Goal: Find contact information: Find contact information

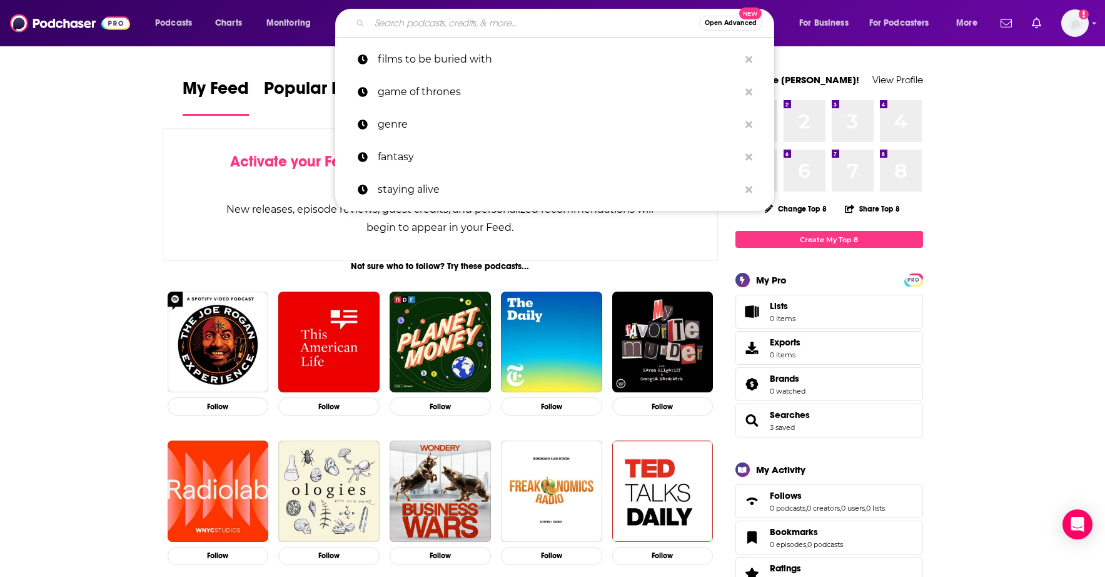
click at [461, 16] on input "Search podcasts, credits, & more..." at bounding box center [535, 23] width 330 height 20
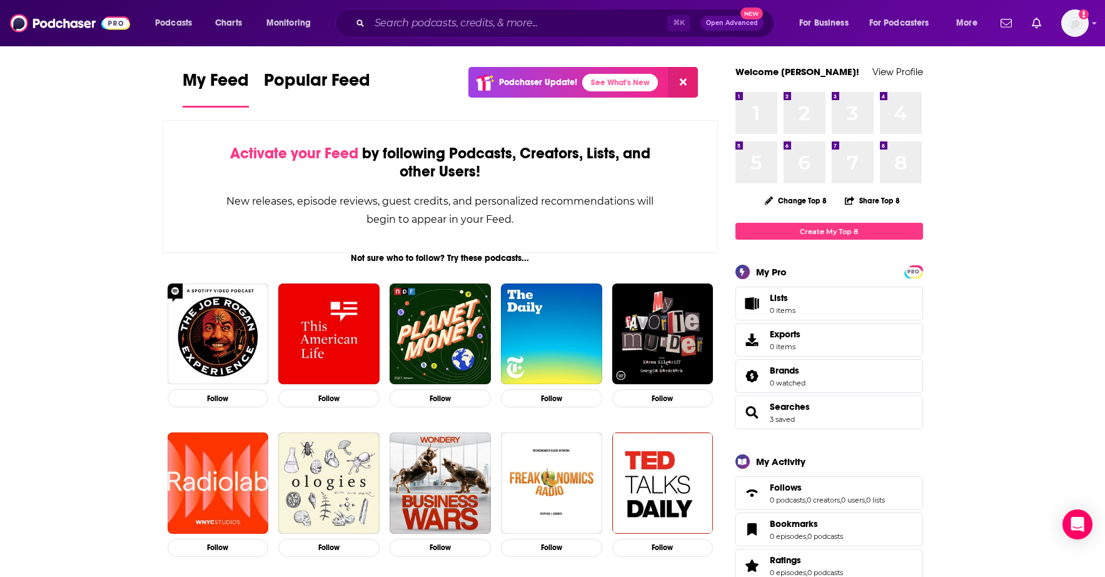
scroll to position [120, 0]
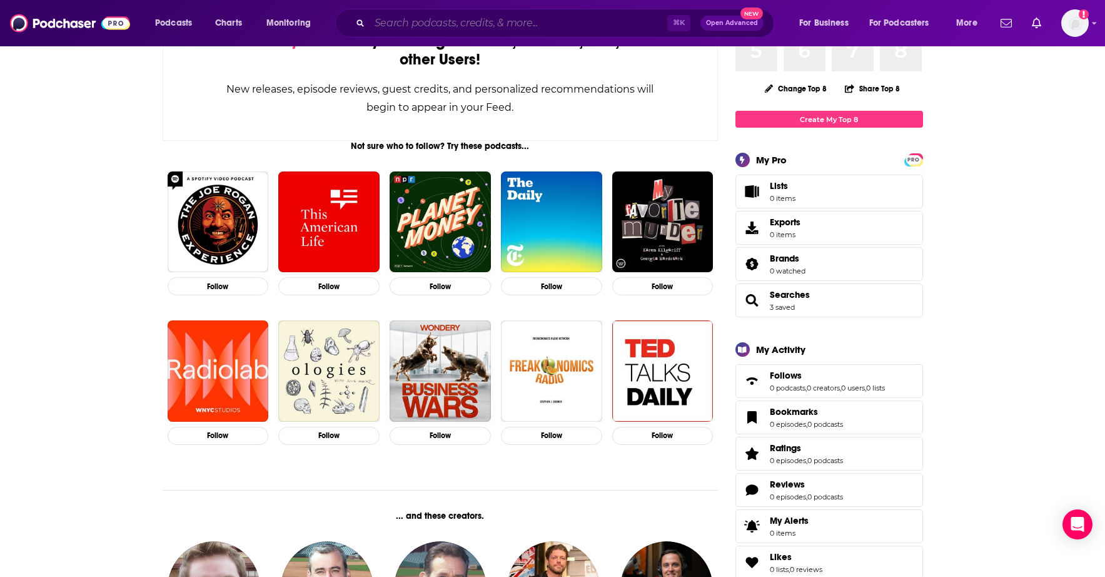
click at [557, 26] on input "Search podcasts, credits, & more..." at bounding box center [519, 23] width 298 height 20
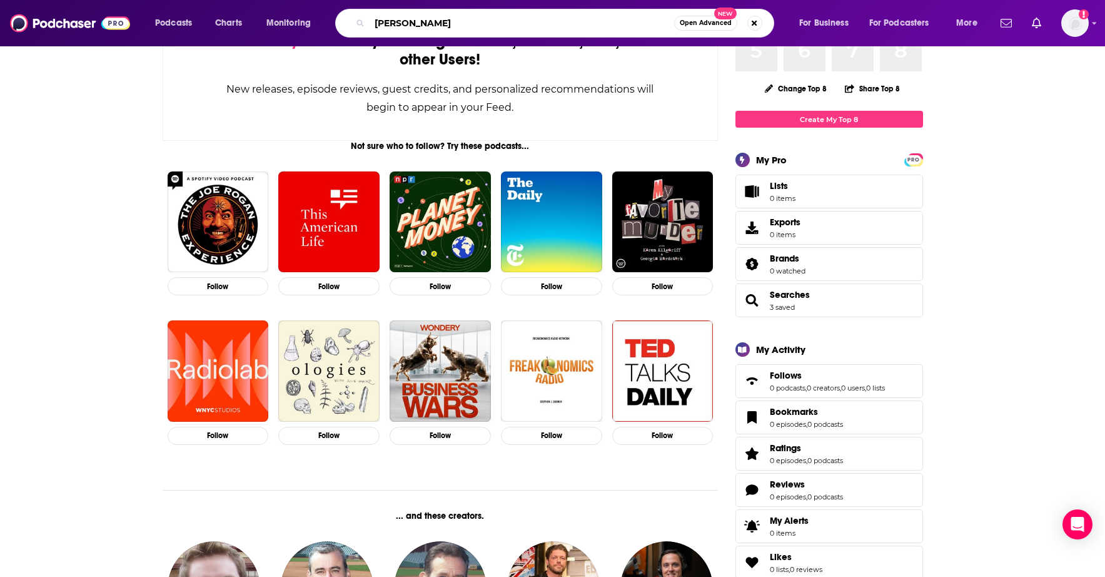
type input "[PERSON_NAME]"
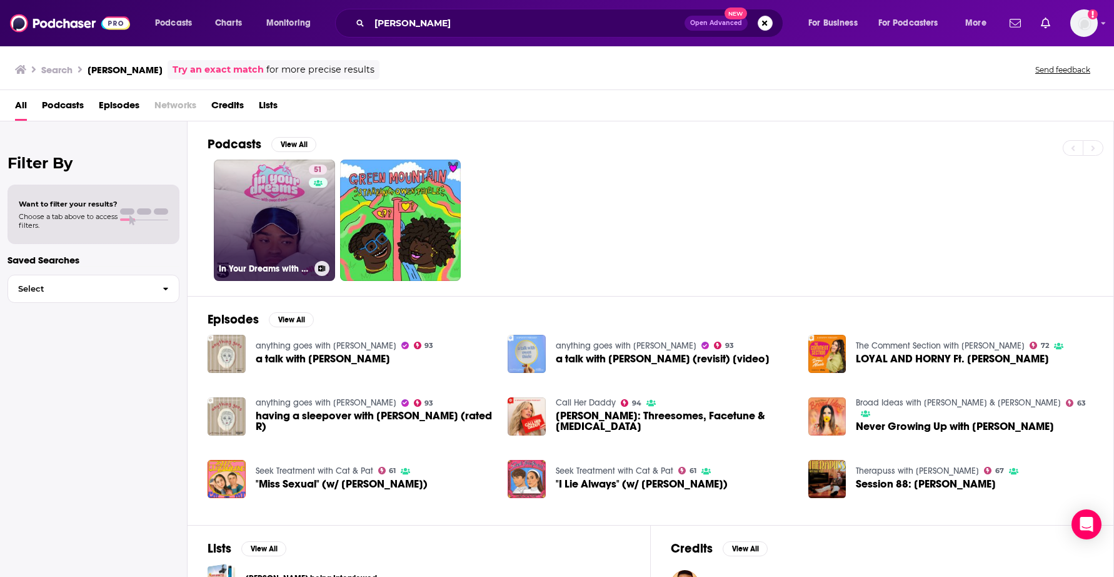
click at [278, 189] on link "51 In Your Dreams with [PERSON_NAME]" at bounding box center [274, 219] width 121 height 121
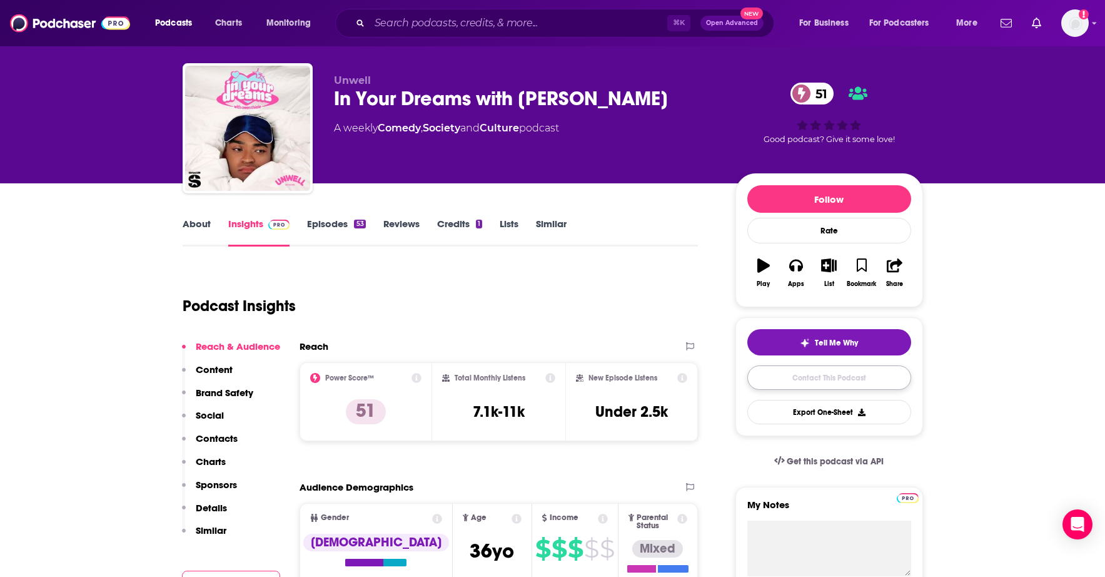
click at [782, 374] on link "Contact This Podcast" at bounding box center [829, 377] width 164 height 24
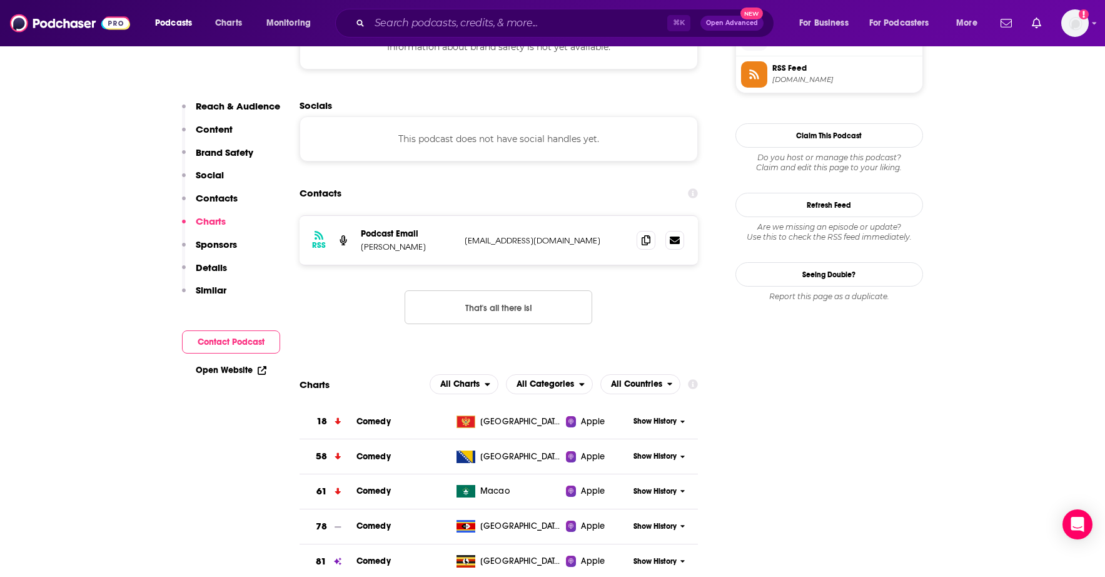
scroll to position [1048, 0]
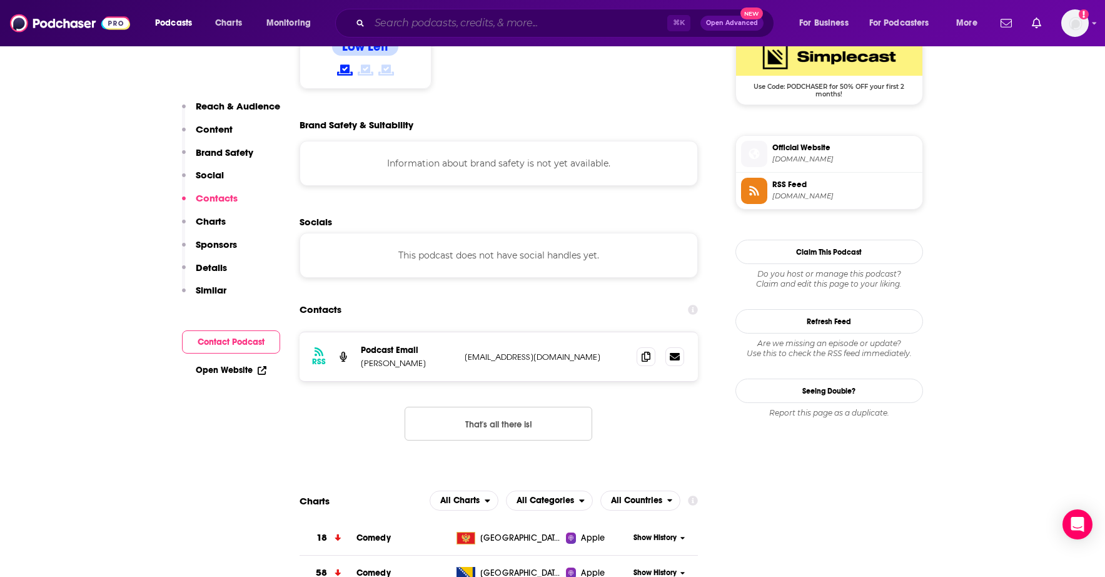
click at [426, 21] on input "Search podcasts, credits, & more..." at bounding box center [519, 23] width 298 height 20
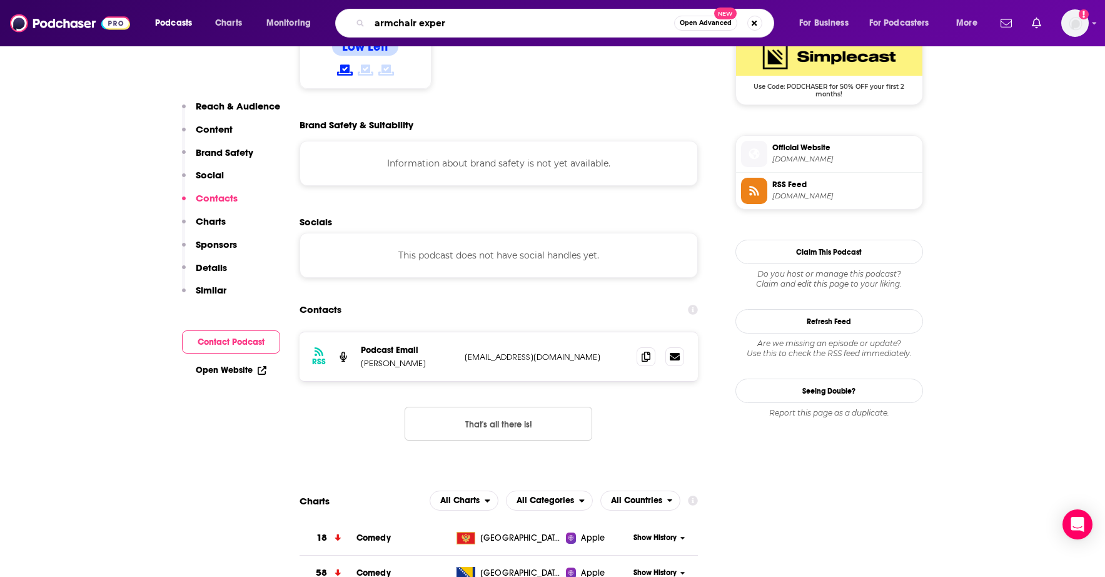
type input "armchair expert"
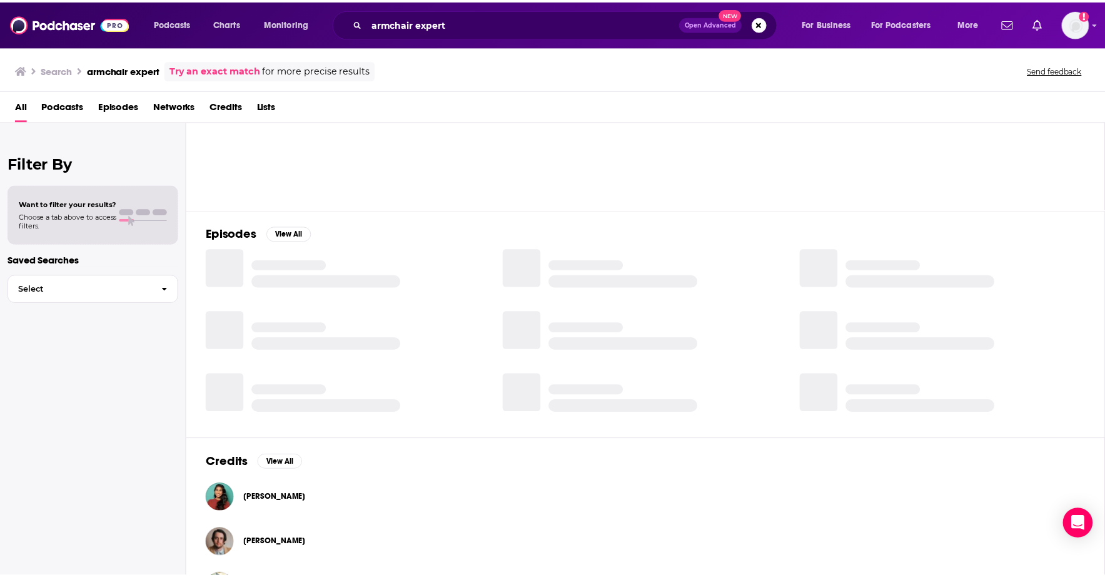
scroll to position [130, 0]
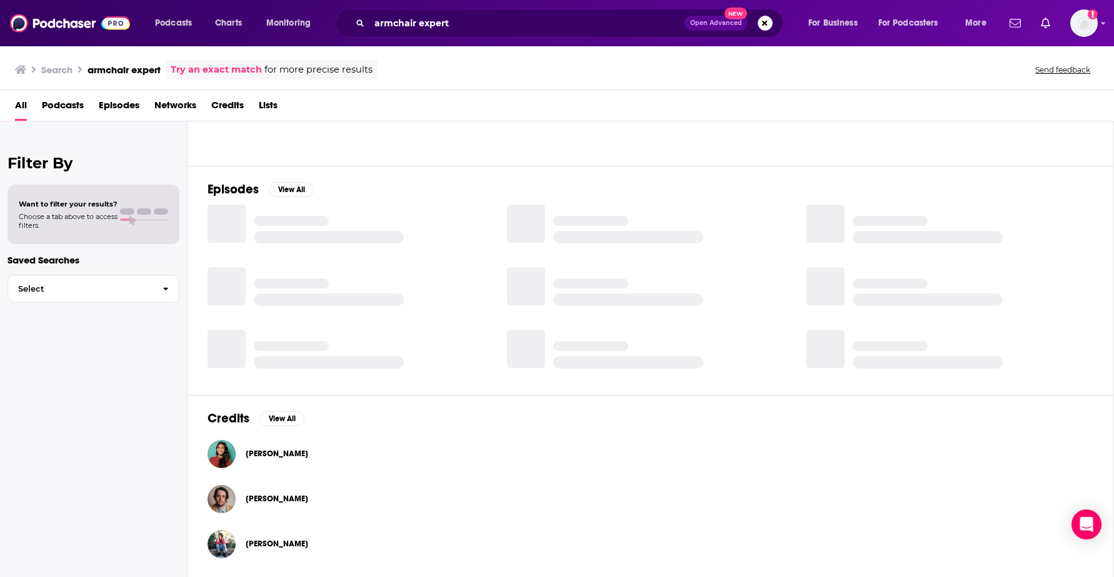
click at [269, 498] on span "[PERSON_NAME]" at bounding box center [277, 498] width 63 height 10
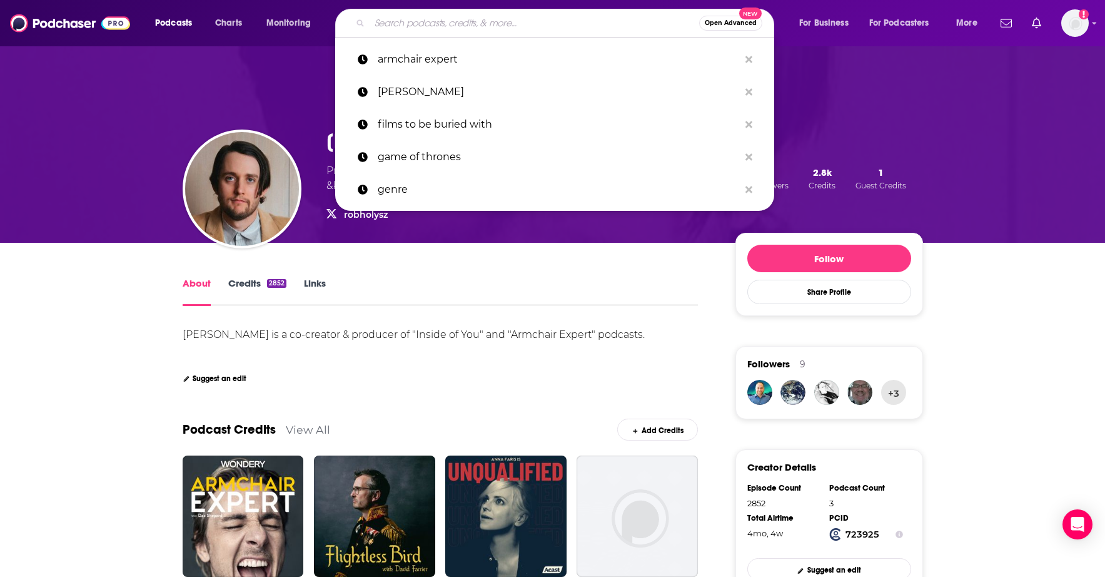
click at [488, 26] on input "Search podcasts, credits, & more..." at bounding box center [535, 23] width 330 height 20
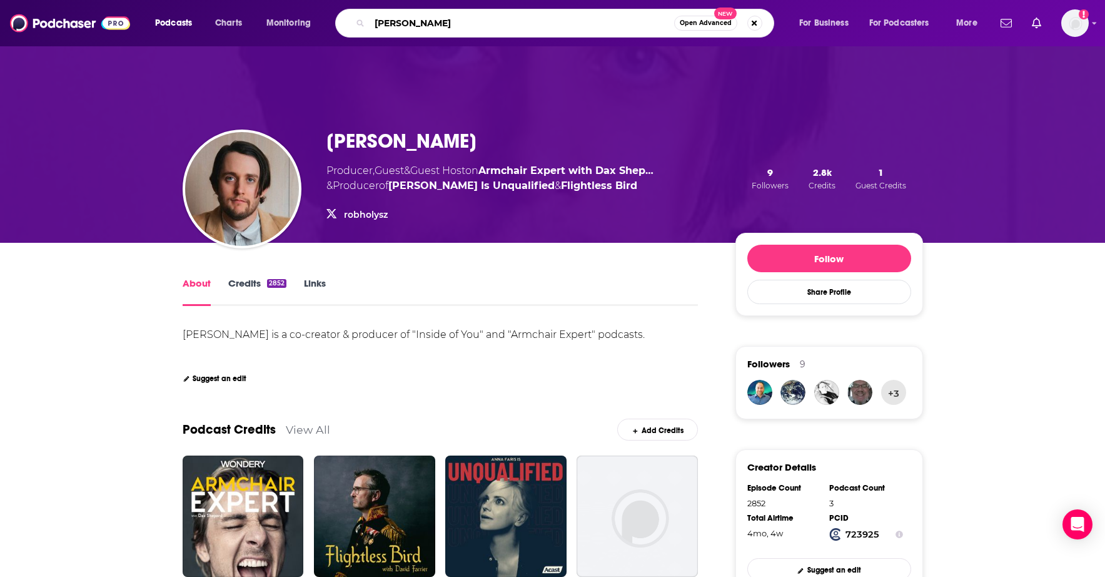
type input "[PERSON_NAME]"
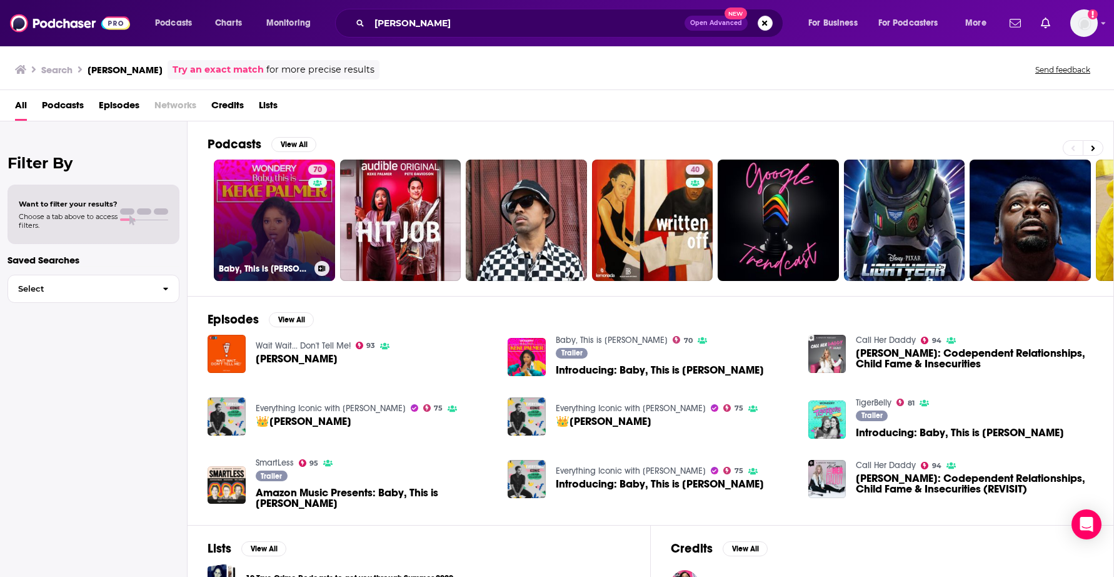
click at [281, 214] on link "70 Baby, This is [PERSON_NAME]" at bounding box center [274, 219] width 121 height 121
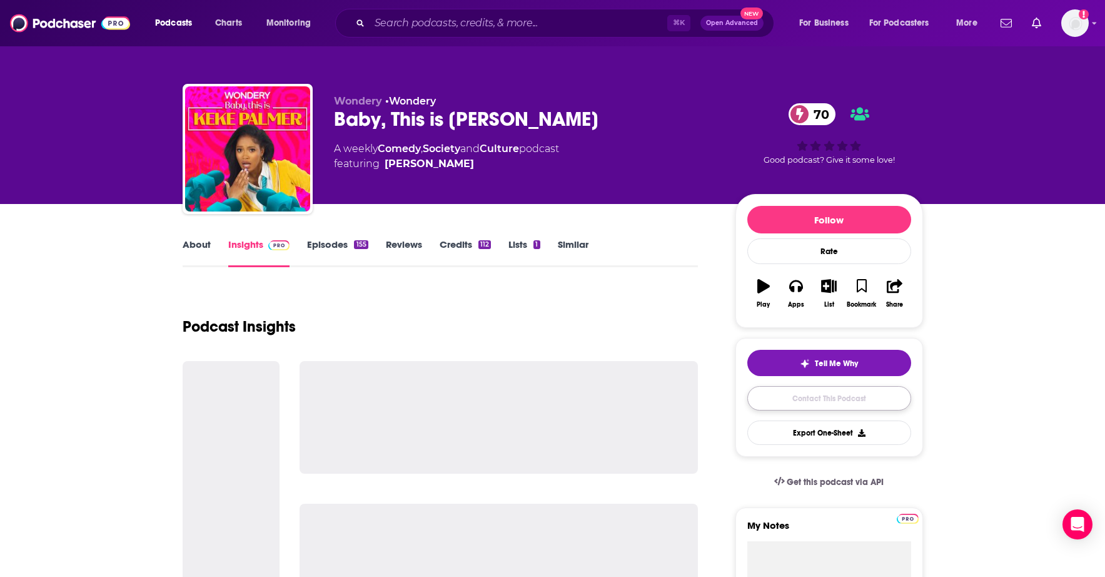
click at [840, 400] on link "Contact This Podcast" at bounding box center [829, 398] width 164 height 24
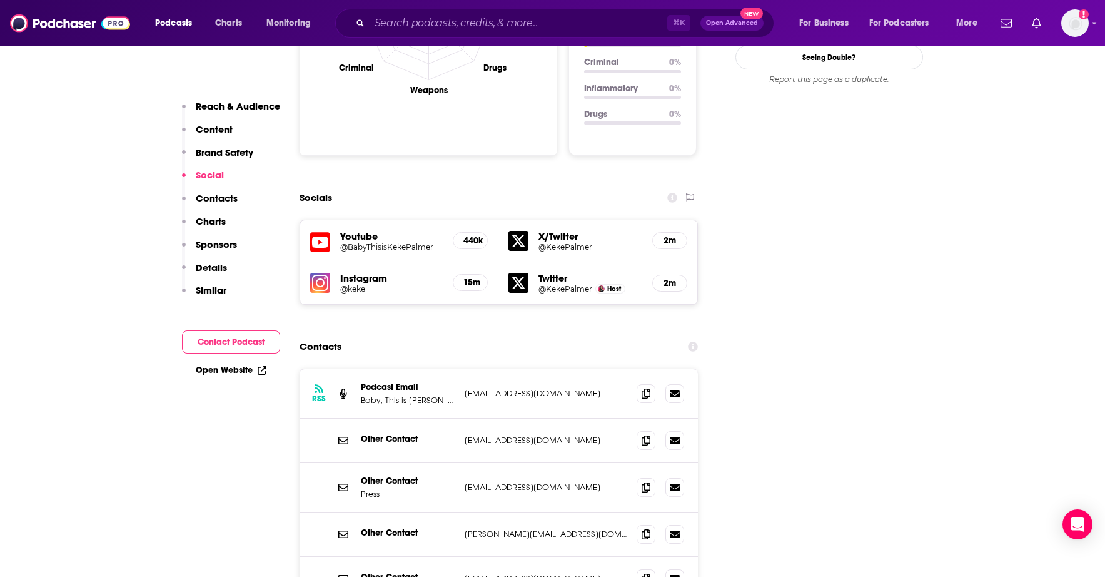
scroll to position [1386, 0]
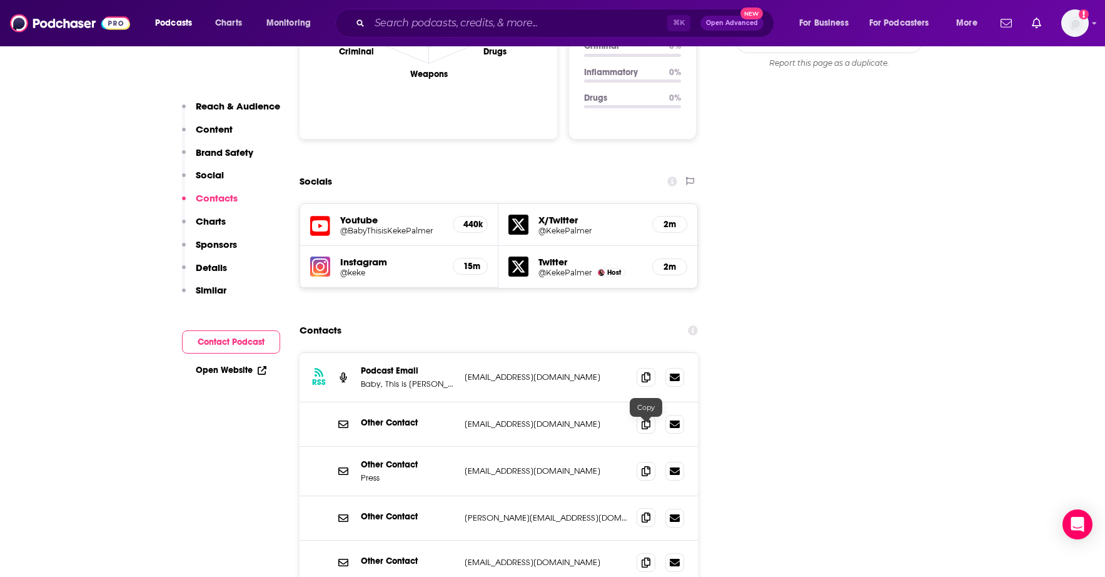
click at [642, 512] on icon at bounding box center [646, 517] width 9 height 10
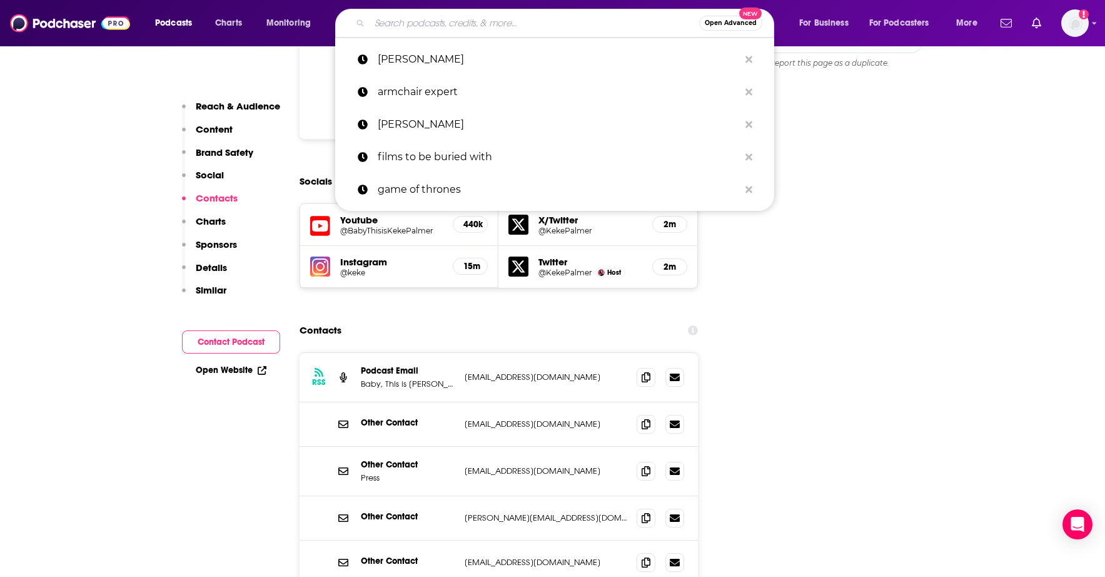
click at [441, 23] on input "Search podcasts, credits, & more..." at bounding box center [535, 23] width 330 height 20
paste input "Bald & the Beautiful with [PERSON_NAME] and [PERSON_NAME]"
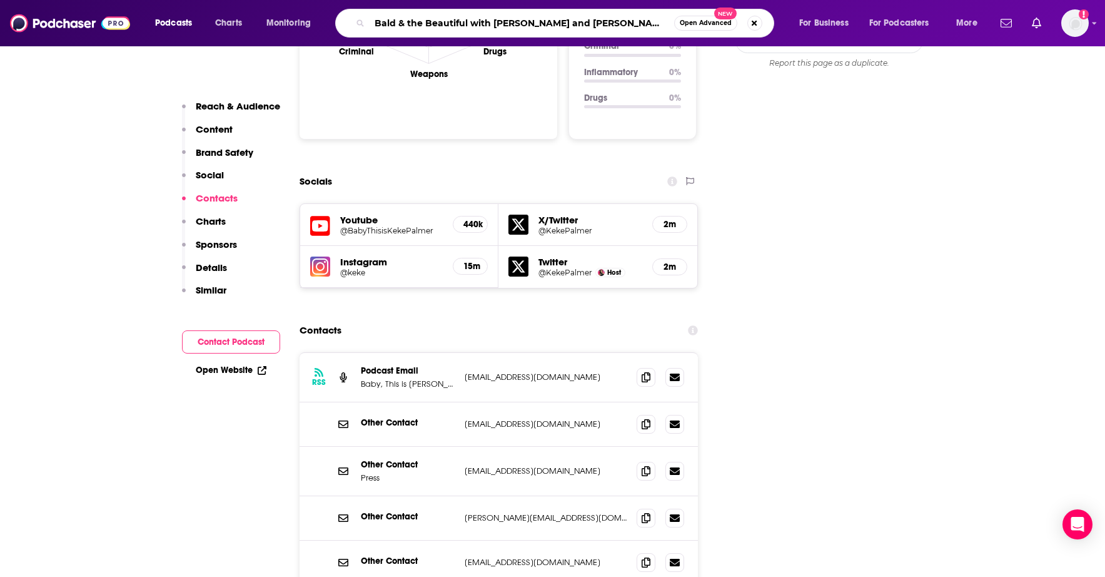
type input "Bald & the Beautiful with [PERSON_NAME] and [PERSON_NAME]"
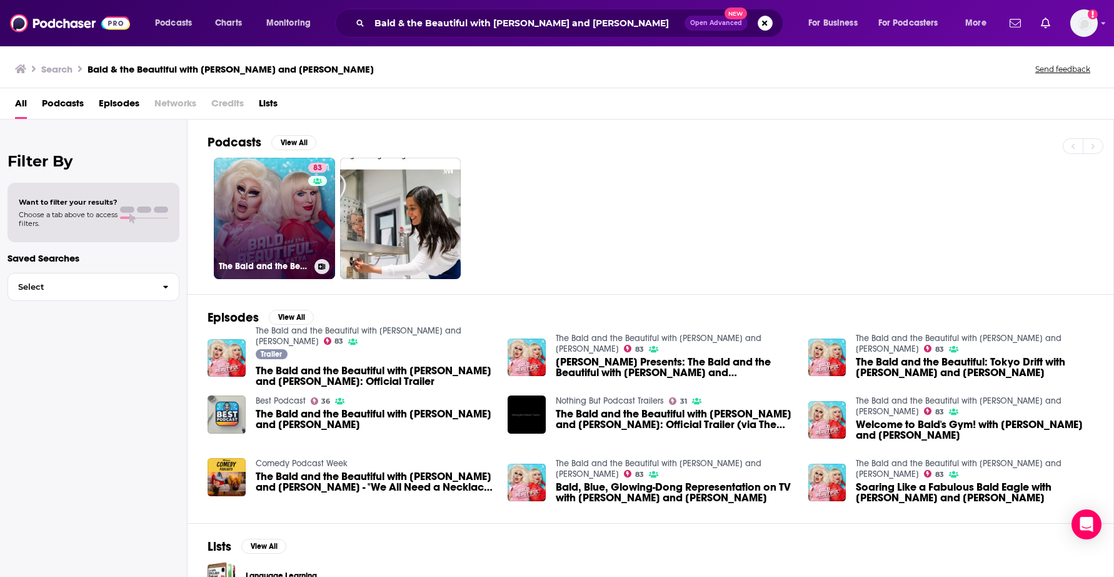
click at [271, 224] on link "83 The Bald and the Beautiful with [PERSON_NAME] and [PERSON_NAME]" at bounding box center [274, 218] width 121 height 121
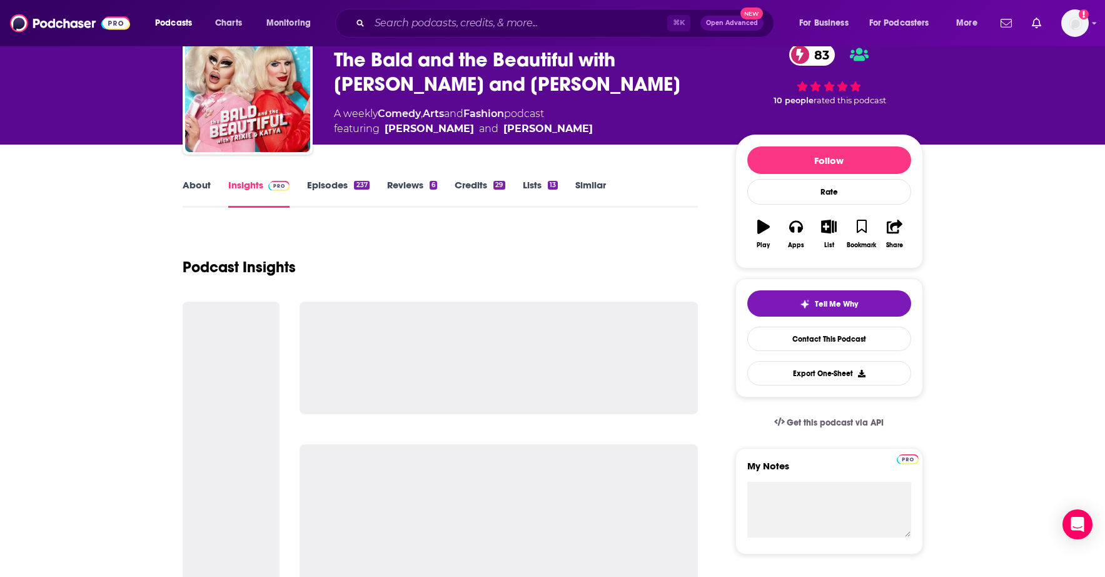
scroll to position [116, 0]
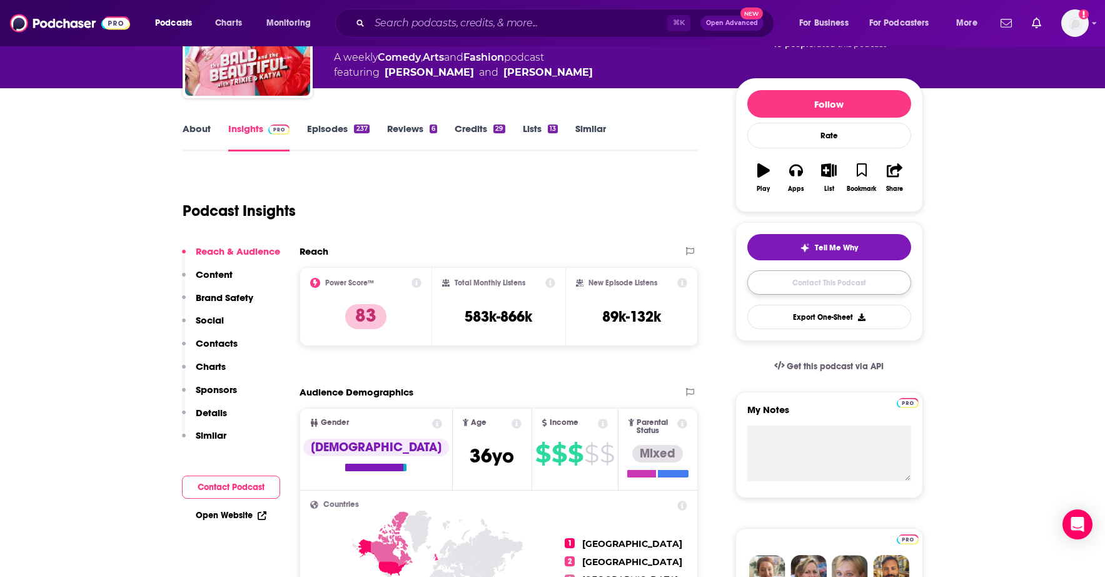
click at [845, 288] on link "Contact This Podcast" at bounding box center [829, 282] width 164 height 24
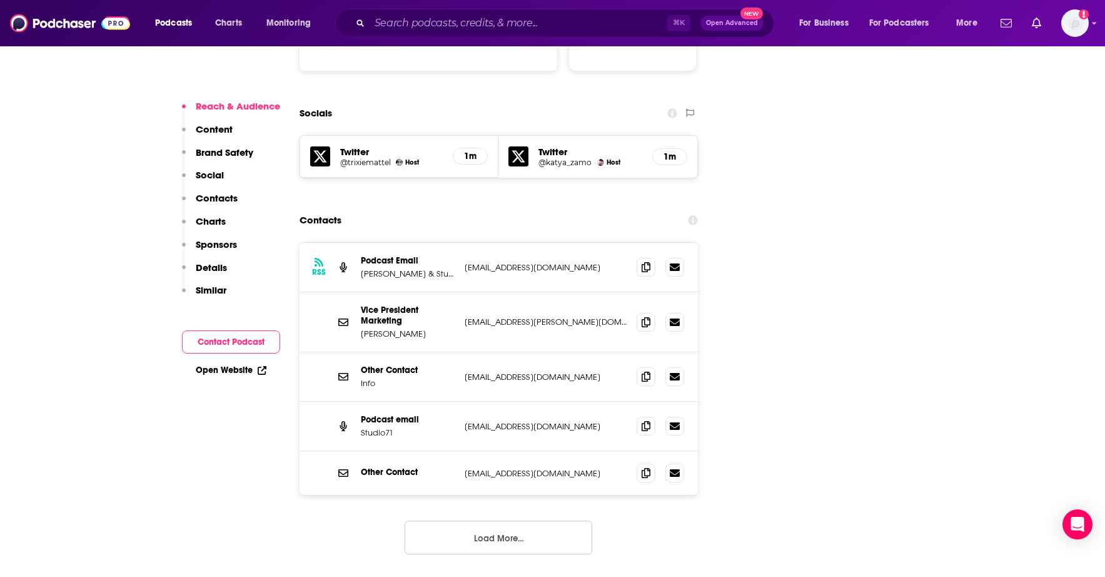
scroll to position [1399, 0]
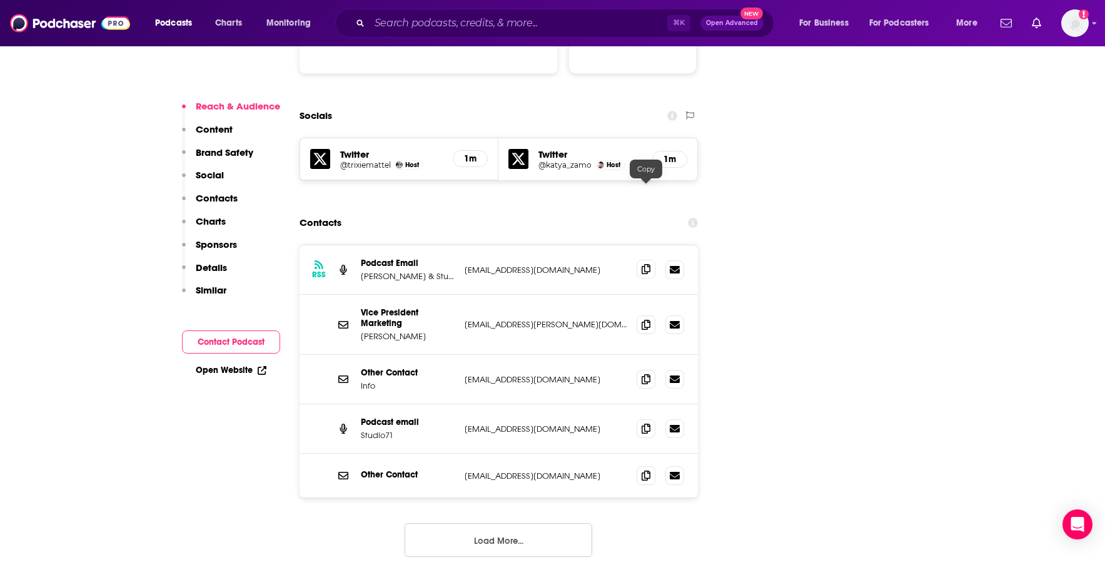
click at [651, 260] on span at bounding box center [646, 269] width 19 height 19
click at [408, 19] on input "Search podcasts, credits, & more..." at bounding box center [519, 23] width 298 height 20
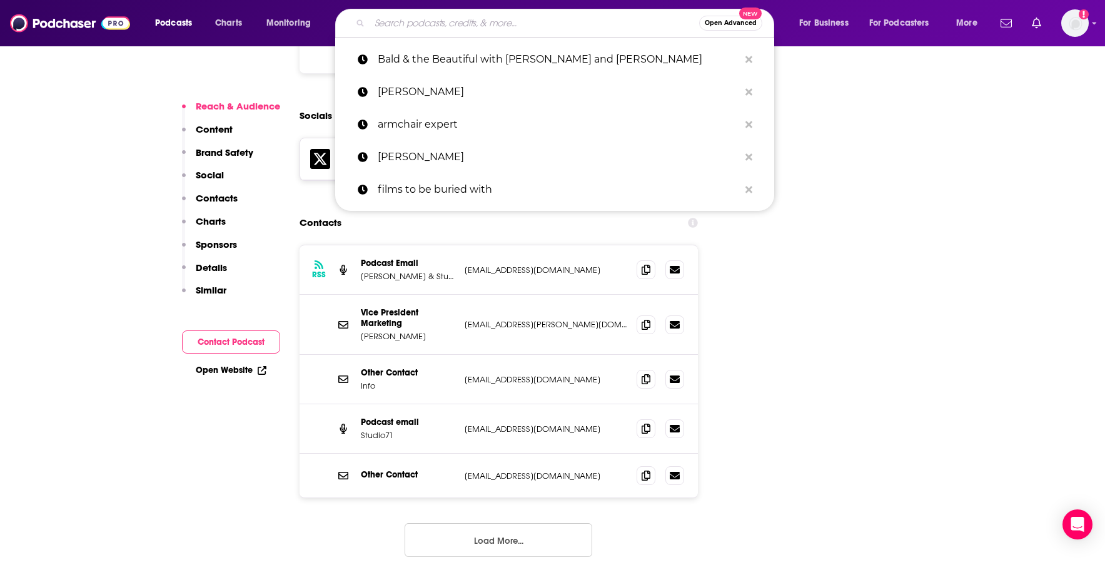
paste input "IMO with [PERSON_NAME] and [PERSON_NAME]"
type input "IMO with [PERSON_NAME] and [PERSON_NAME]"
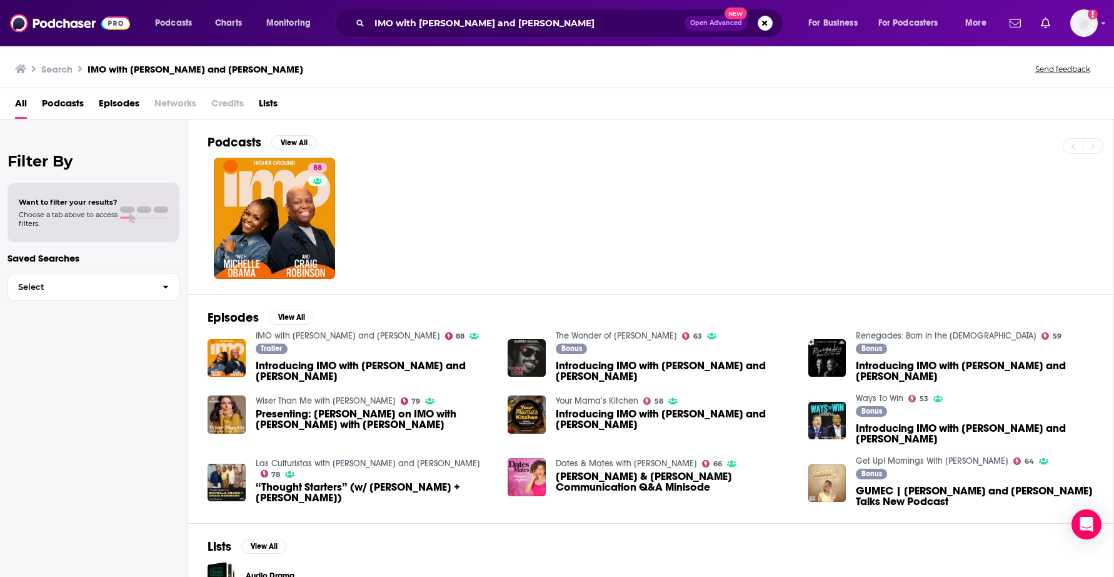
click at [306, 370] on span "Introducing IMO with [PERSON_NAME] and [PERSON_NAME]" at bounding box center [375, 370] width 238 height 21
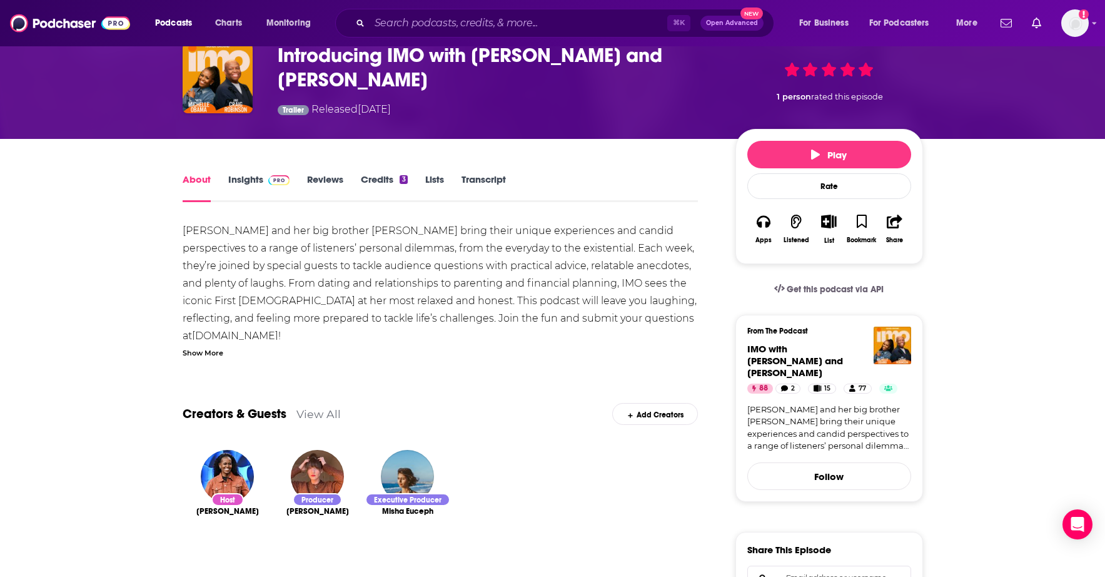
scroll to position [116, 0]
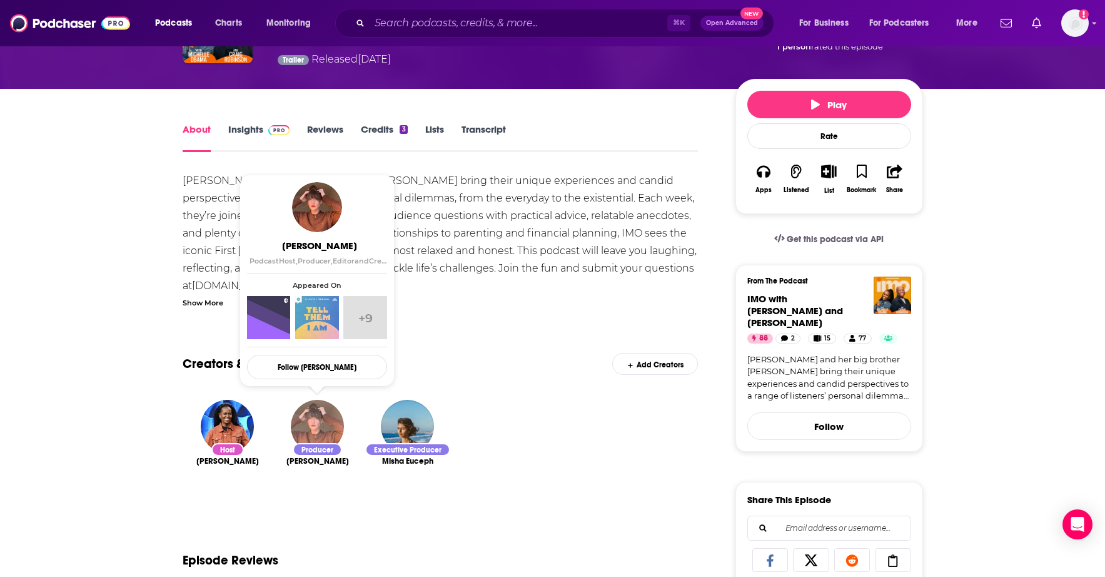
click at [304, 435] on img "Arwen Nicks" at bounding box center [317, 426] width 53 height 53
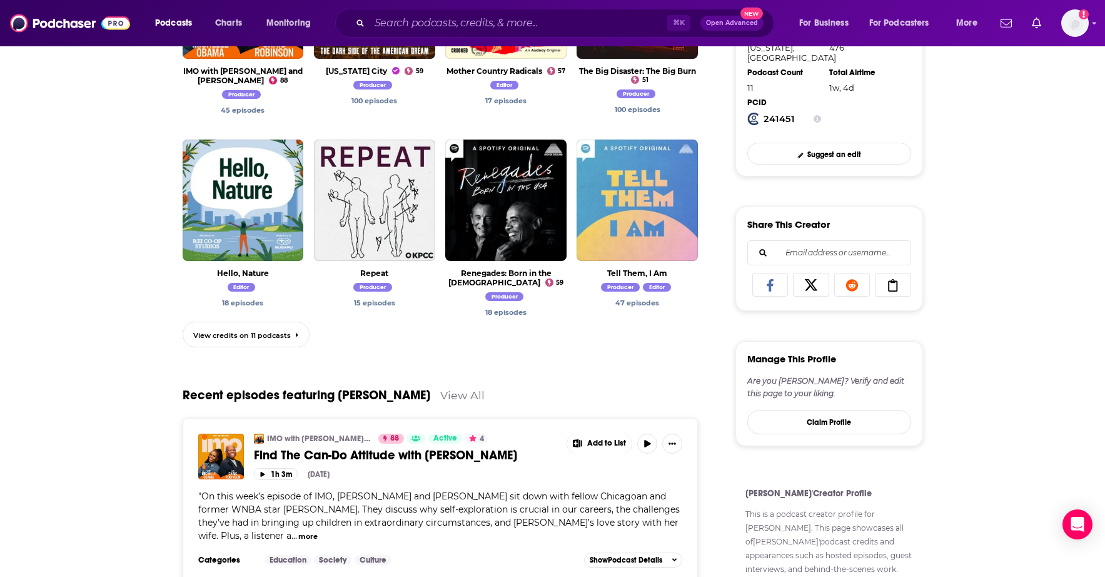
scroll to position [552, 0]
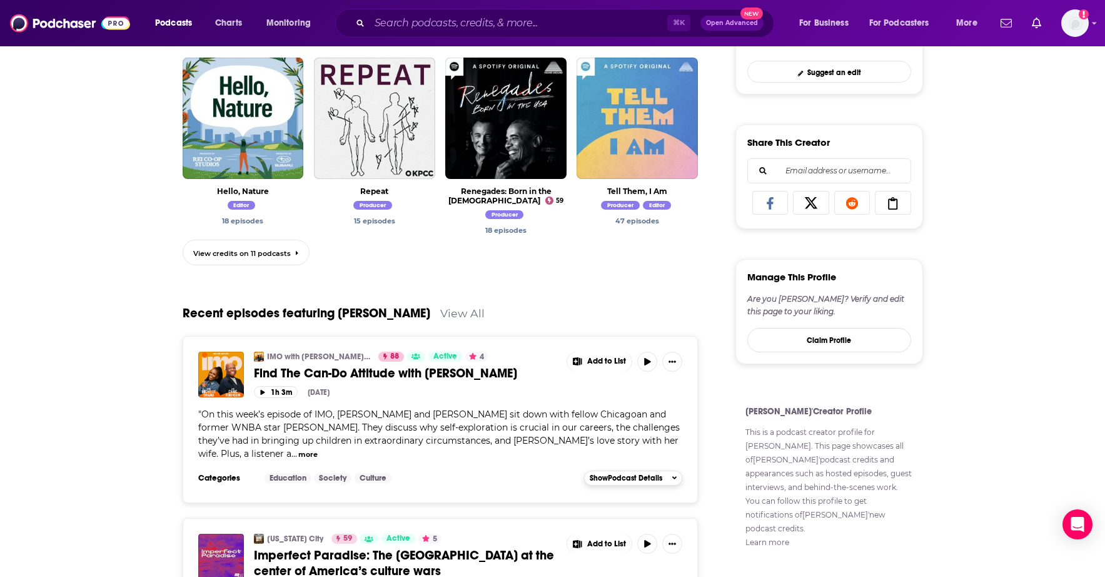
click at [640, 474] on span "Show Podcast Details" at bounding box center [626, 477] width 73 height 9
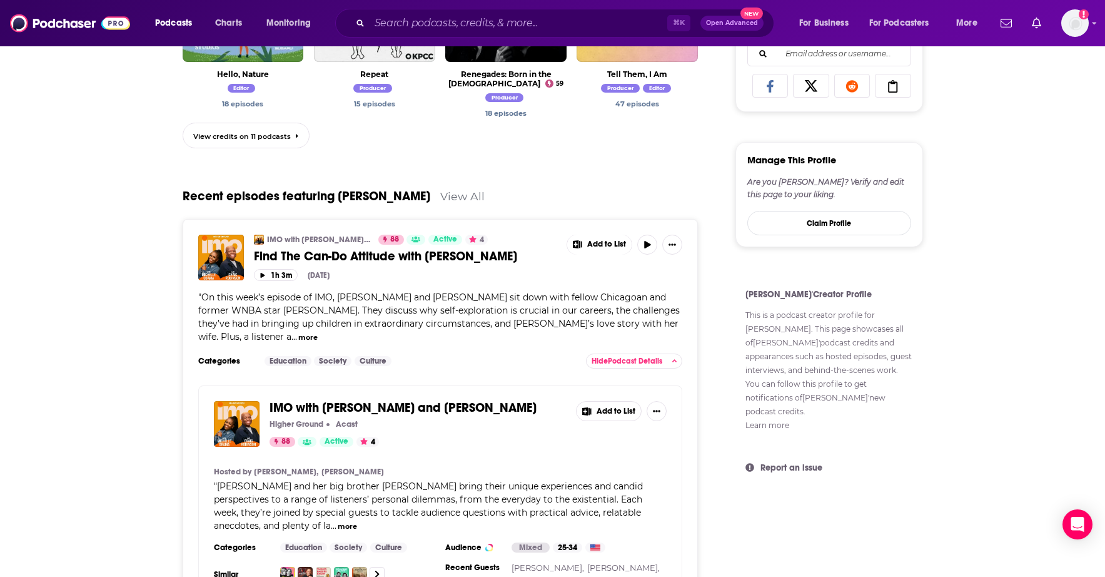
scroll to position [0, 0]
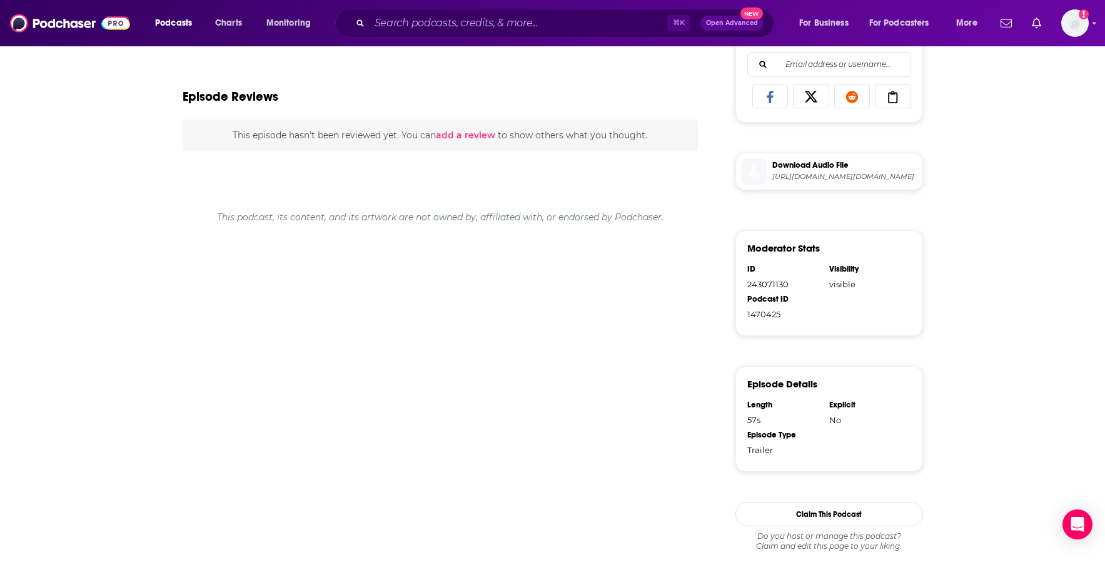
scroll to position [595, 0]
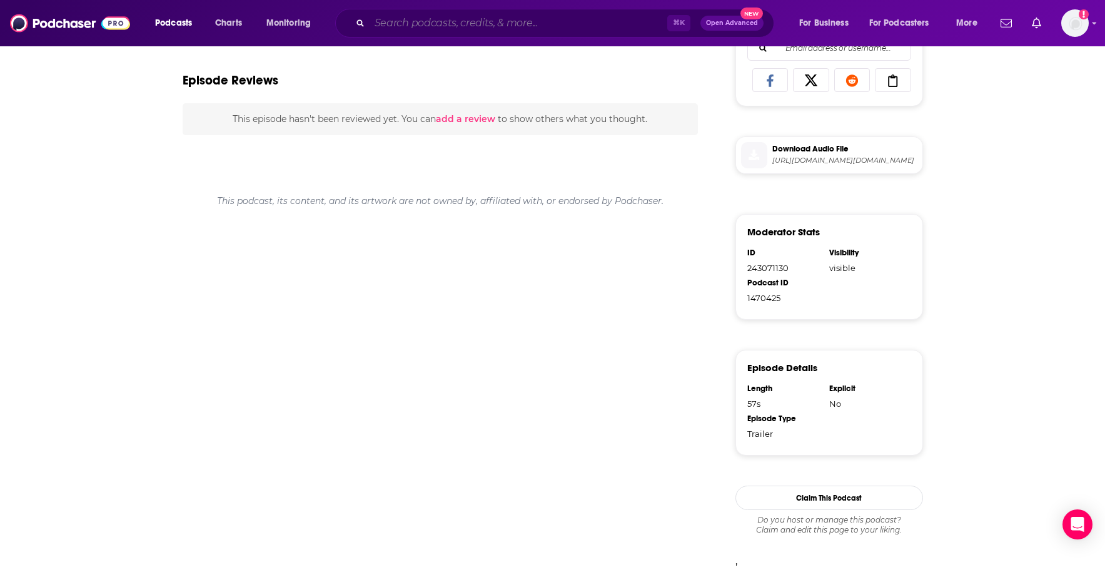
click at [433, 29] on input "Search podcasts, credits, & more..." at bounding box center [519, 23] width 298 height 20
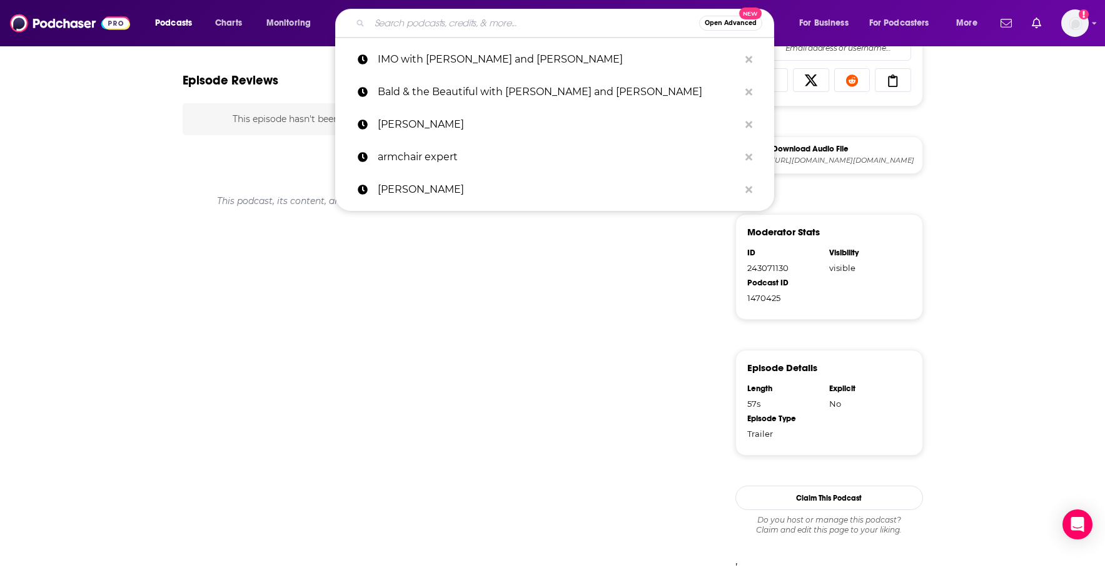
paste input "The Comment Section [PERSON_NAME]"
type input "The Comment Section [PERSON_NAME]"
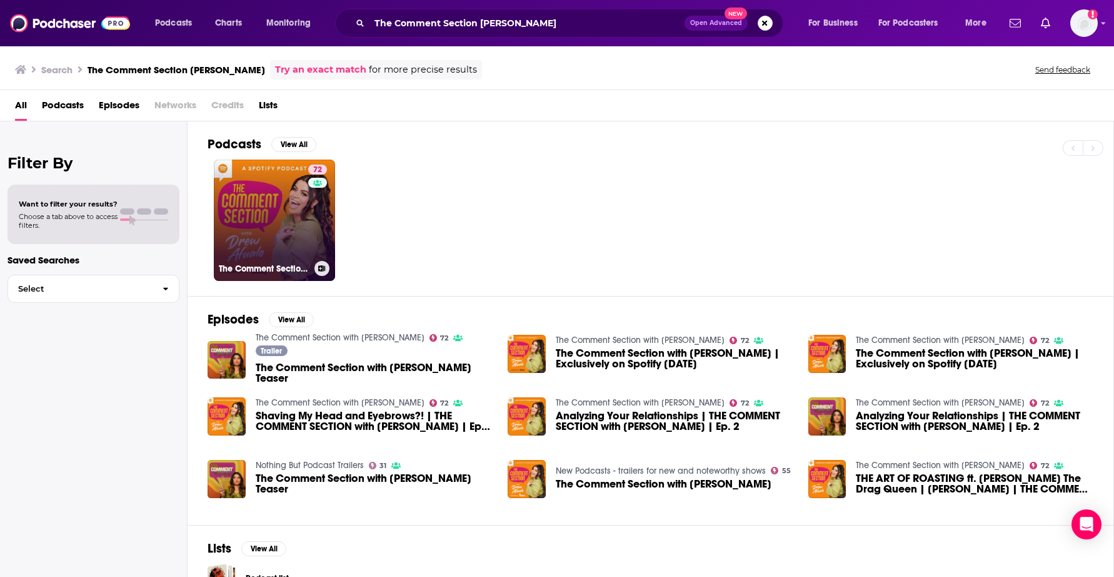
click at [281, 217] on link "72 The Comment Section with [PERSON_NAME]" at bounding box center [274, 219] width 121 height 121
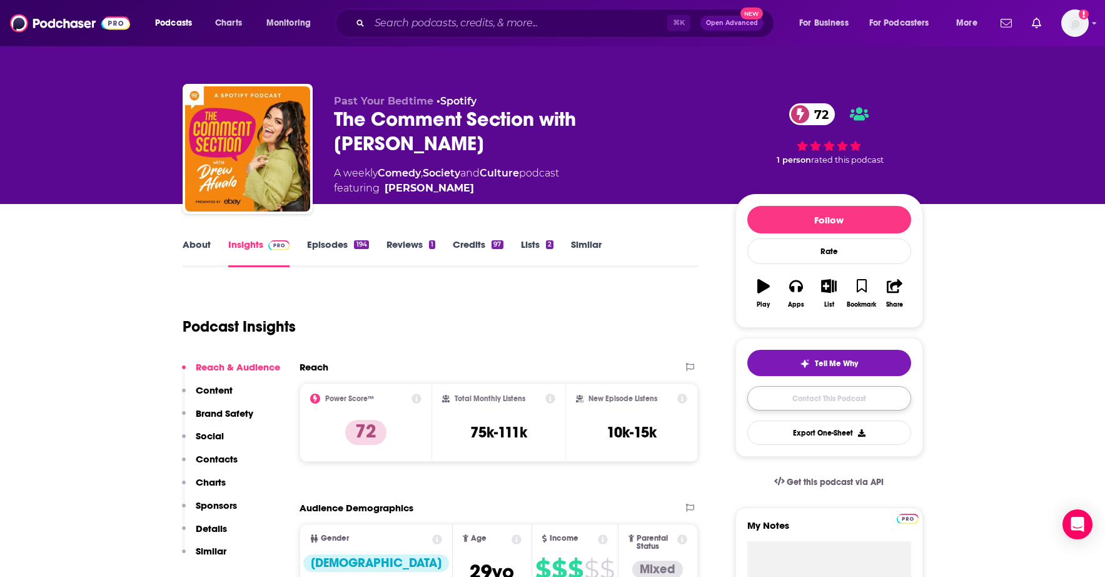
click at [810, 391] on link "Contact This Podcast" at bounding box center [829, 398] width 164 height 24
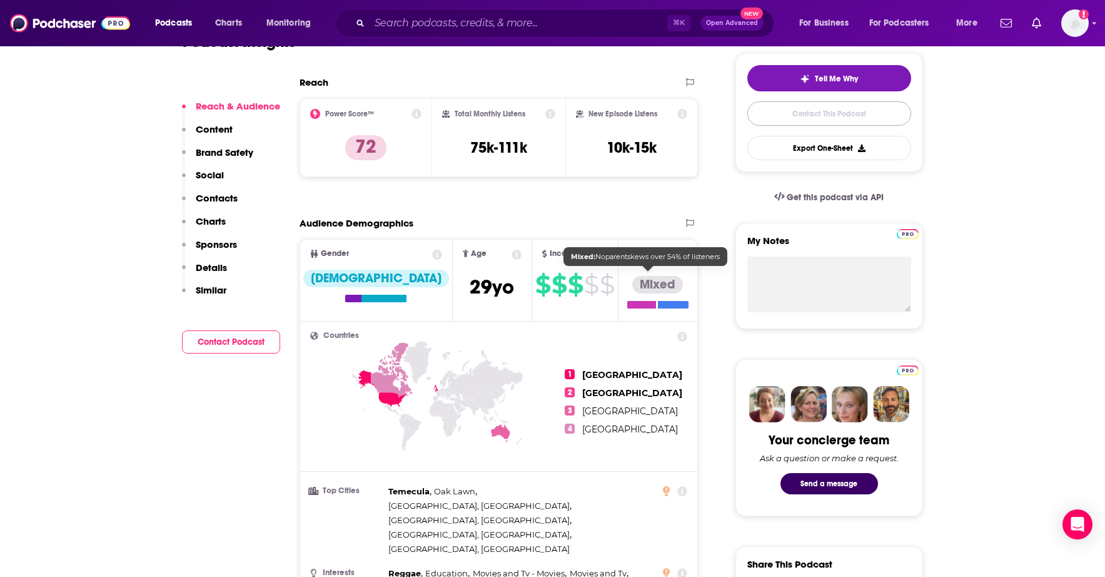
scroll to position [294, 0]
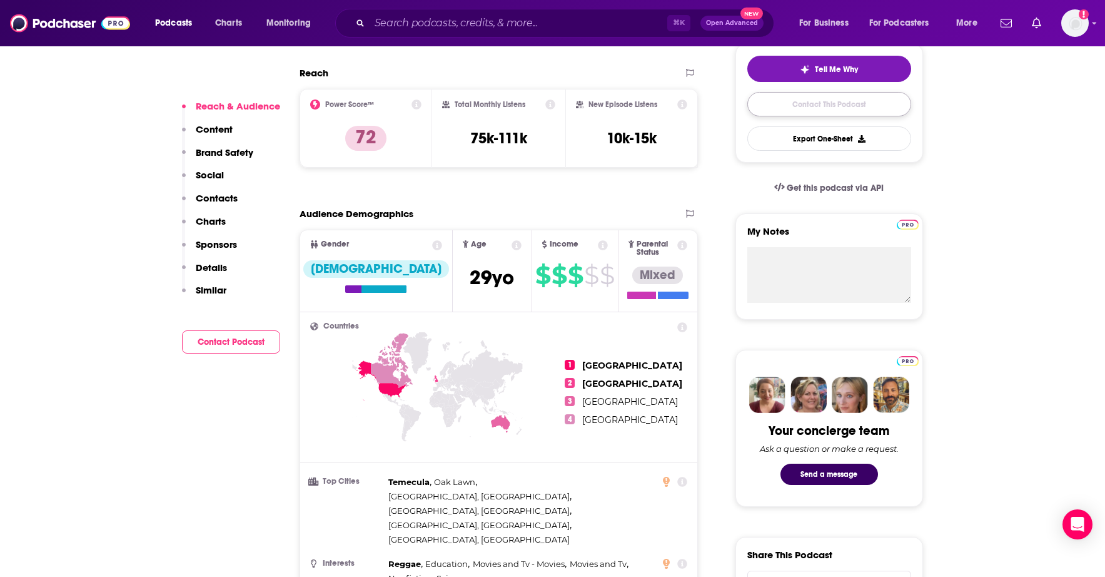
click at [839, 106] on link "Contact This Podcast" at bounding box center [829, 104] width 164 height 24
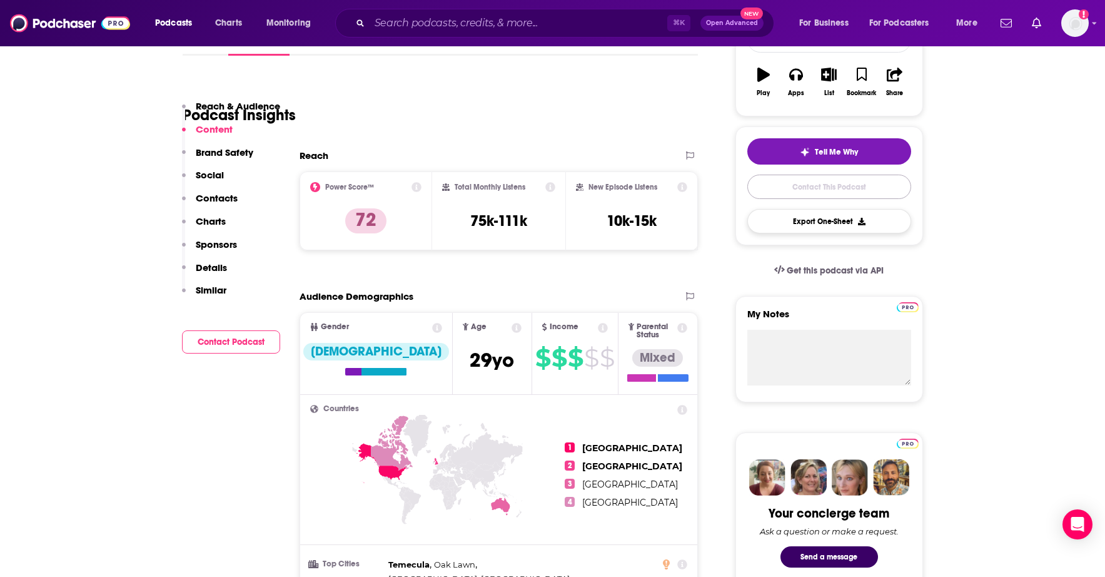
scroll to position [82, 0]
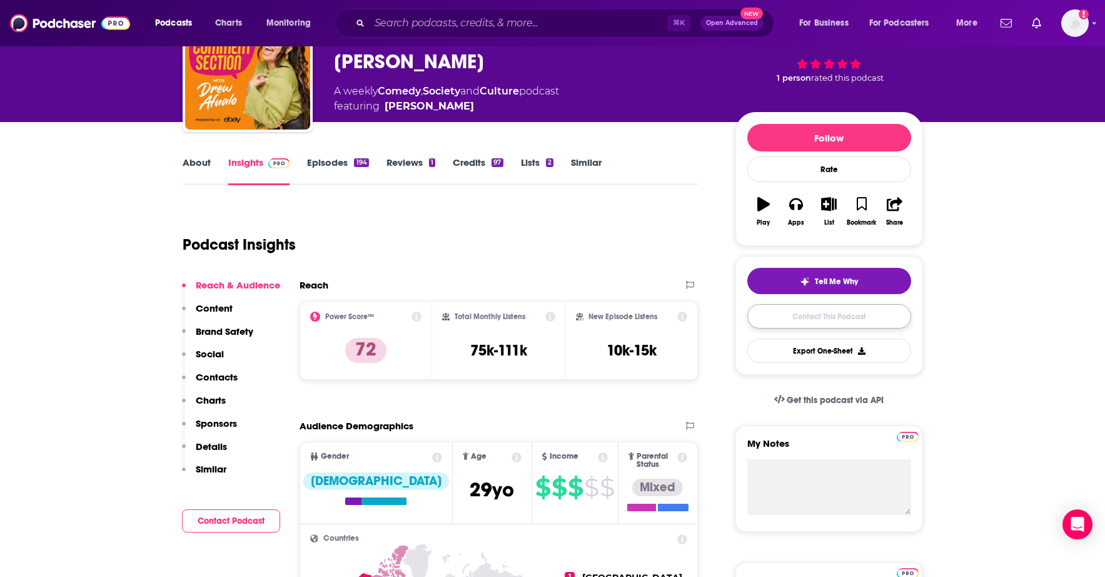
click at [816, 316] on link "Contact This Podcast" at bounding box center [829, 316] width 164 height 24
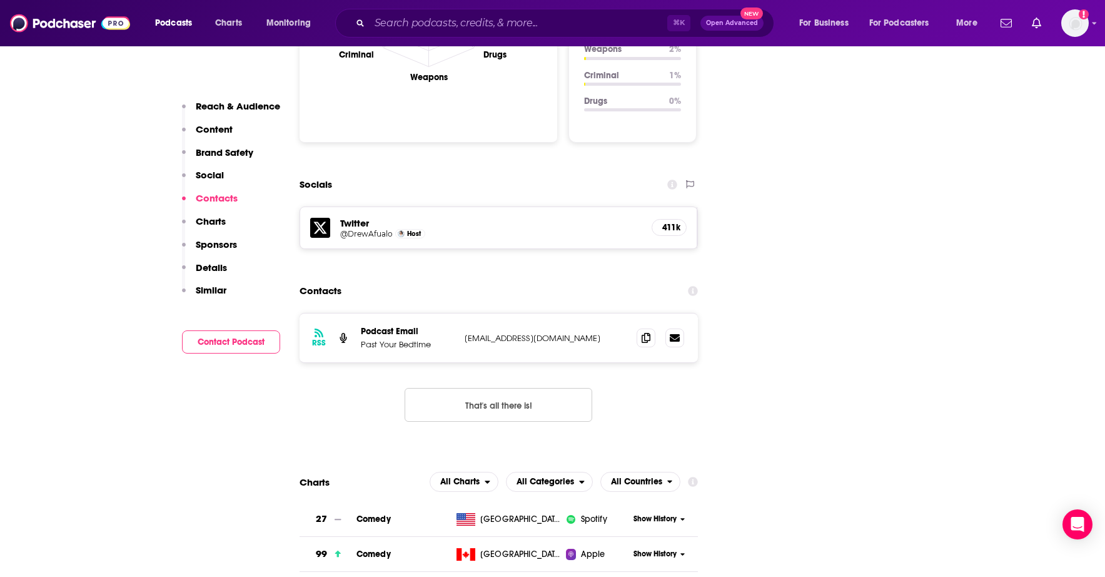
scroll to position [1314, 0]
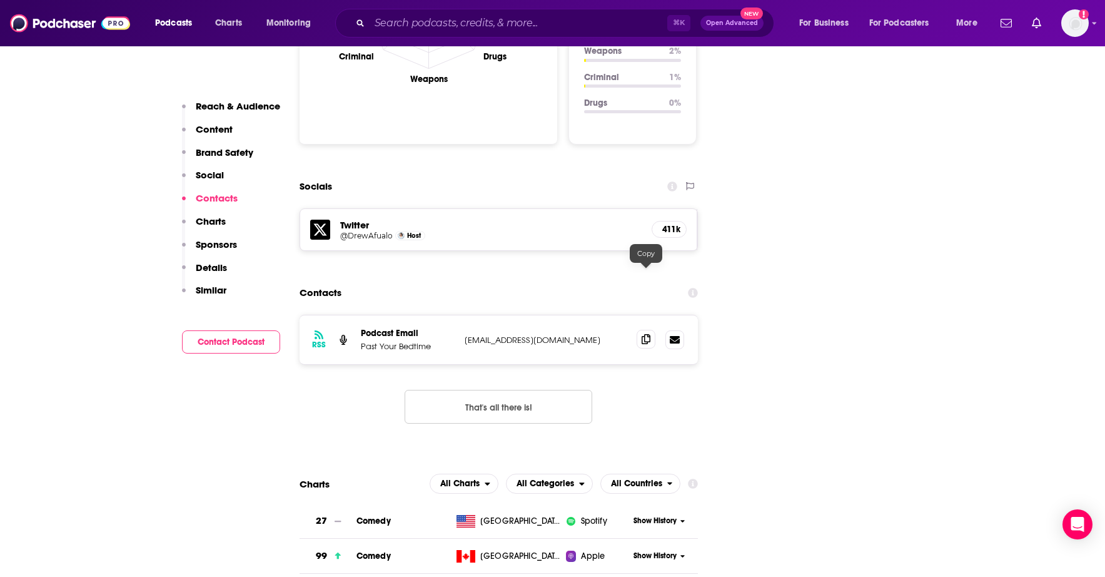
click at [642, 334] on icon at bounding box center [646, 339] width 9 height 10
click at [421, 18] on input "Search podcasts, credits, & more..." at bounding box center [519, 23] width 298 height 20
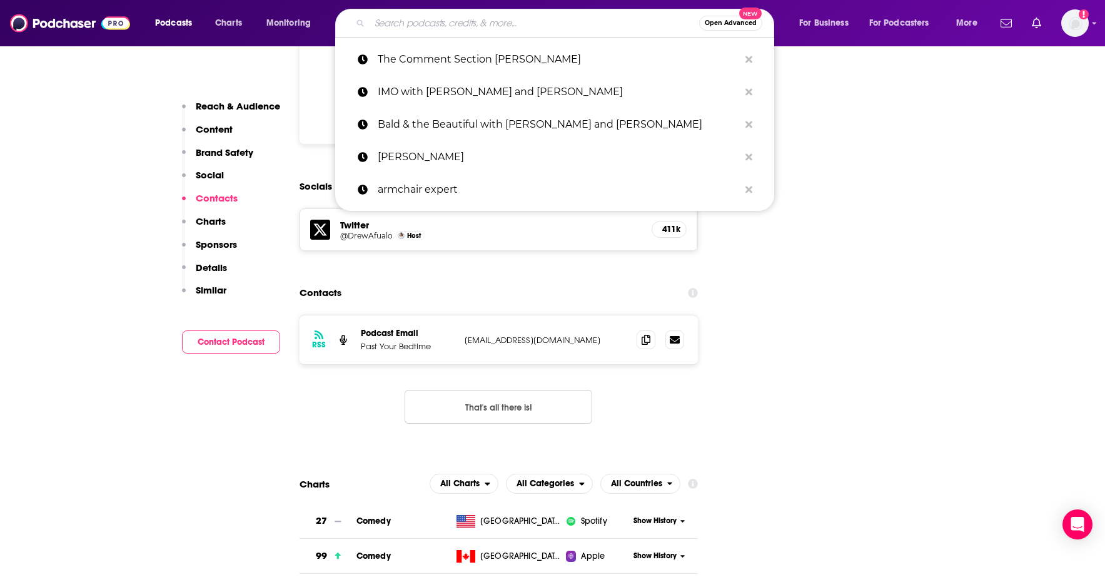
paste input "Therapuss w/ [PERSON_NAME]"
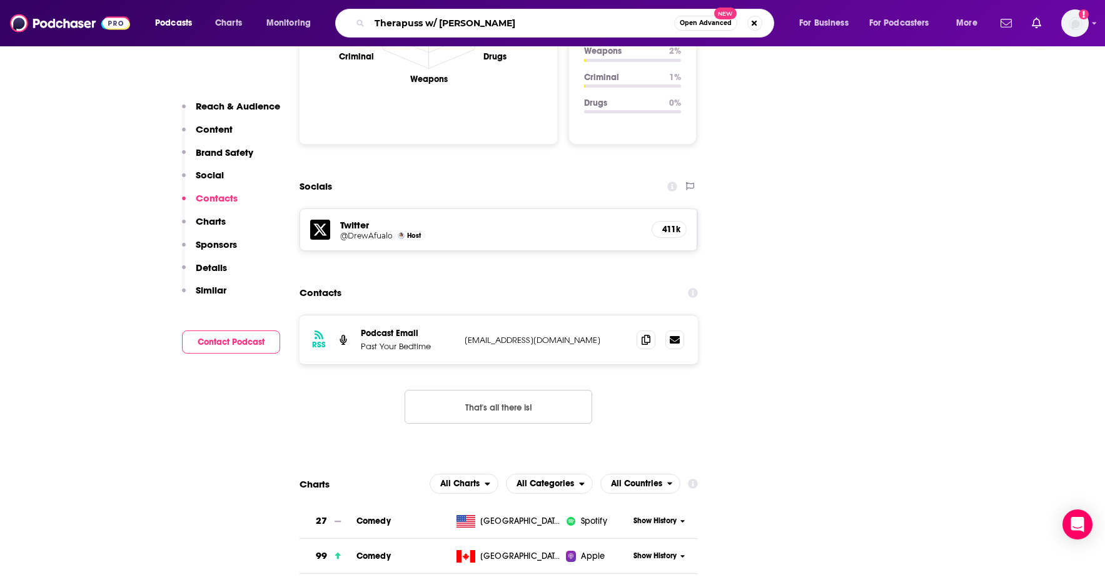
type input "Therapuss w/ [PERSON_NAME]"
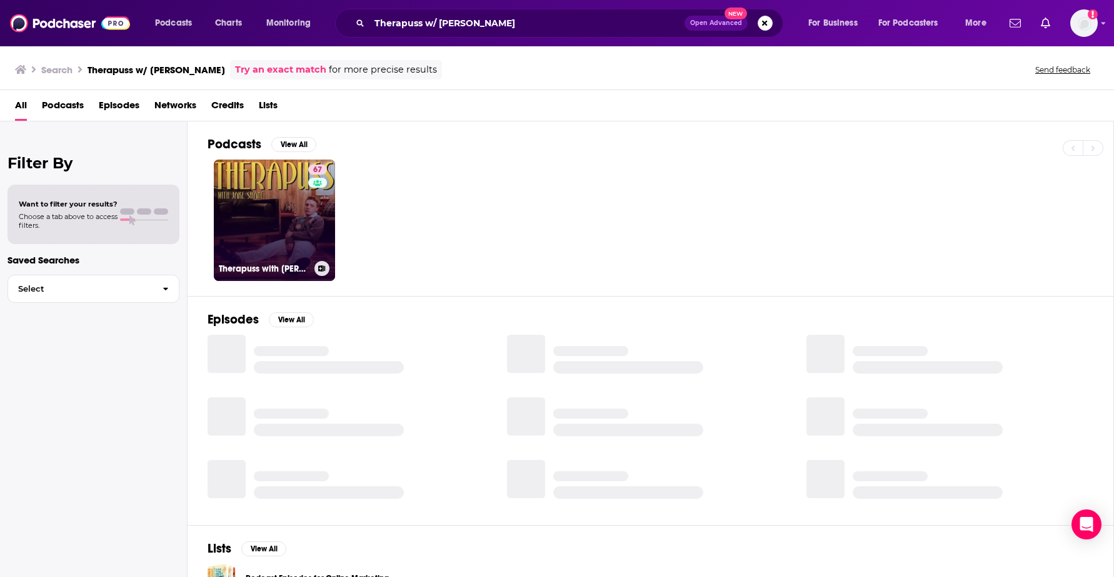
click at [278, 209] on link "67 Therapuss with [PERSON_NAME]" at bounding box center [274, 219] width 121 height 121
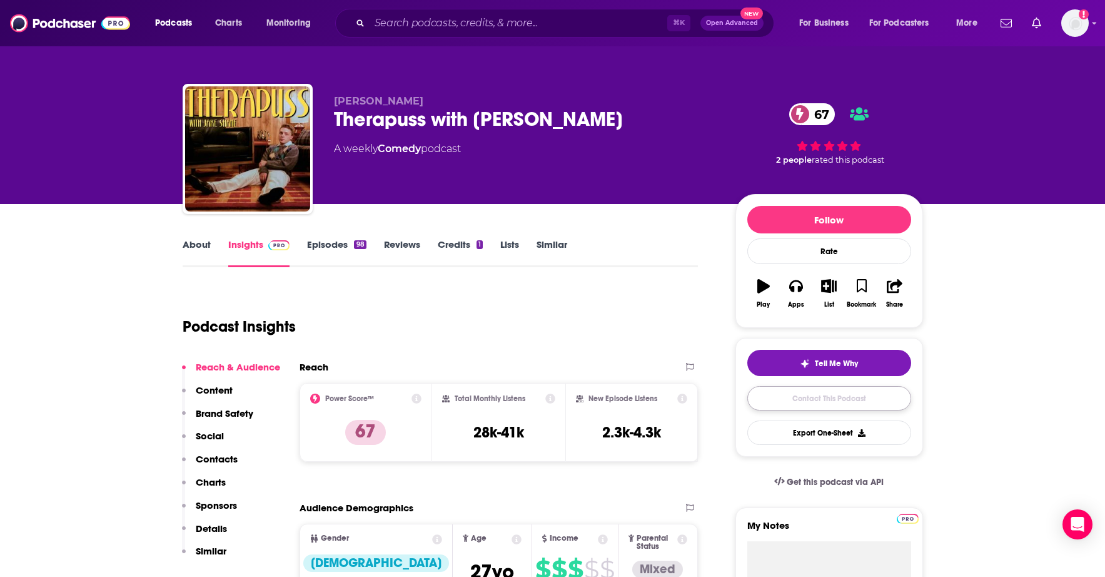
click at [850, 400] on link "Contact This Podcast" at bounding box center [829, 398] width 164 height 24
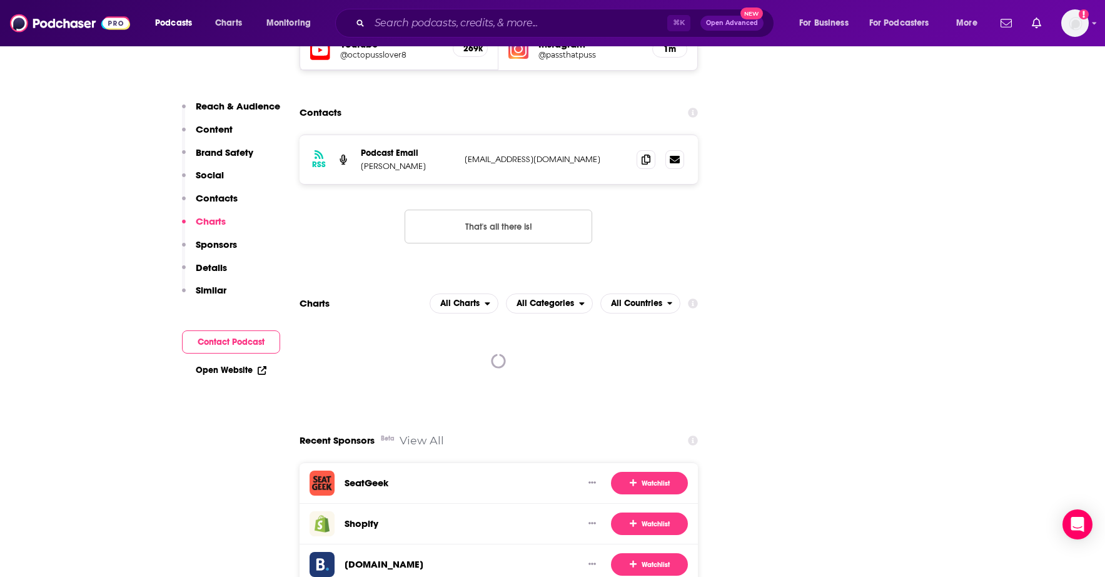
scroll to position [1468, 0]
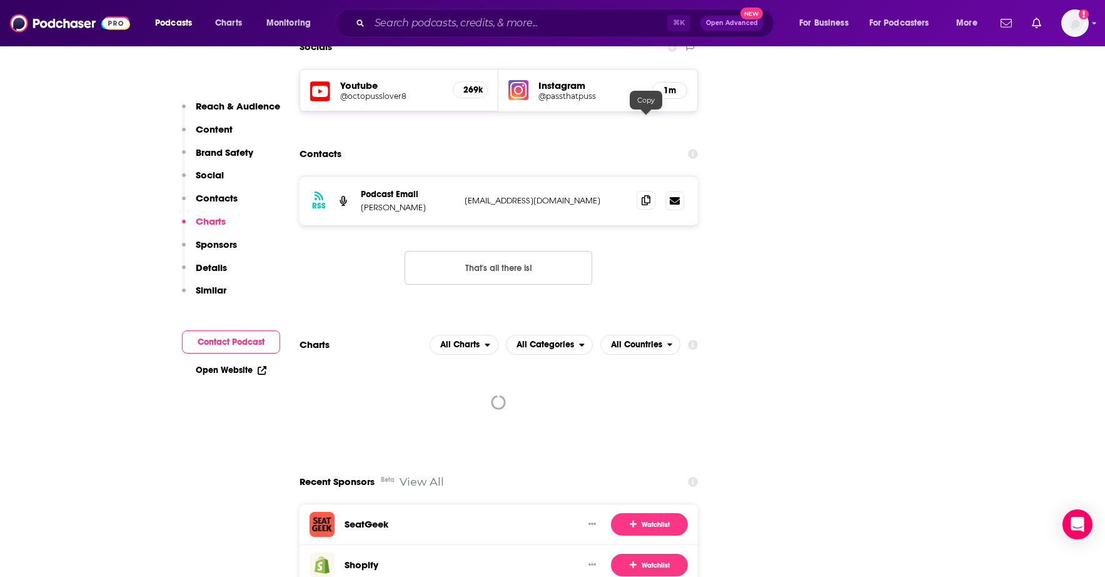
click at [648, 195] on icon at bounding box center [646, 200] width 9 height 10
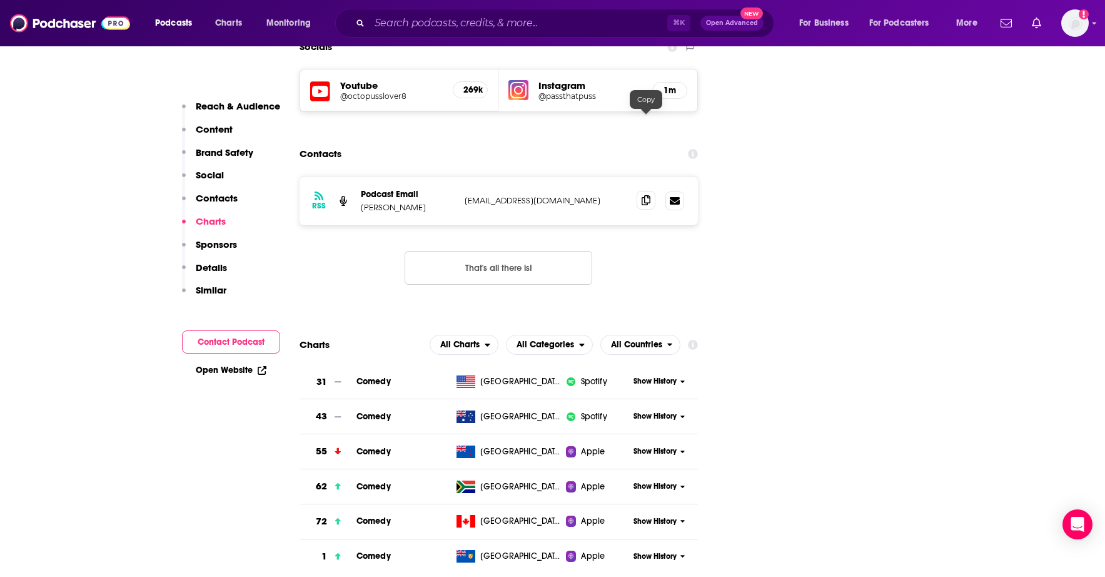
click at [643, 195] on icon at bounding box center [646, 200] width 9 height 10
